Goal: Find specific page/section: Find specific page/section

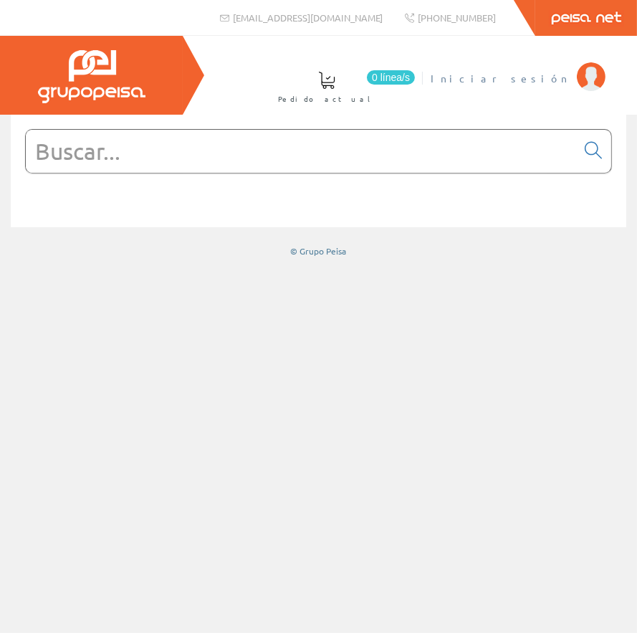
click at [554, 78] on span "Iniciar sesión" at bounding box center [500, 78] width 139 height 14
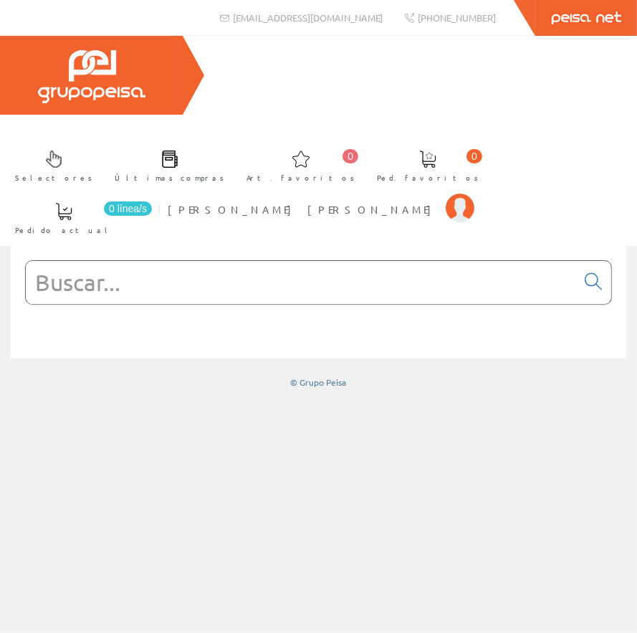
click at [209, 261] on input "text" at bounding box center [301, 282] width 551 height 43
paste input "35GTASC"
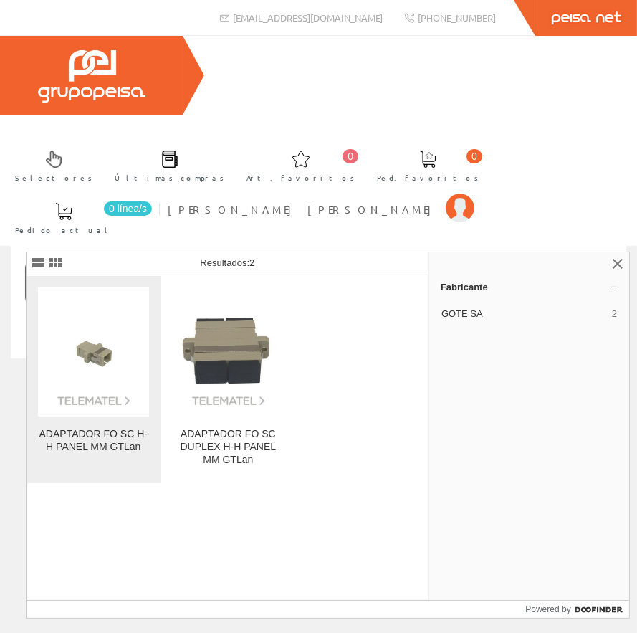
type input "35GTASC"
click at [98, 354] on img at bounding box center [93, 351] width 111 height 111
